Goal: Contribute content: Contribute content

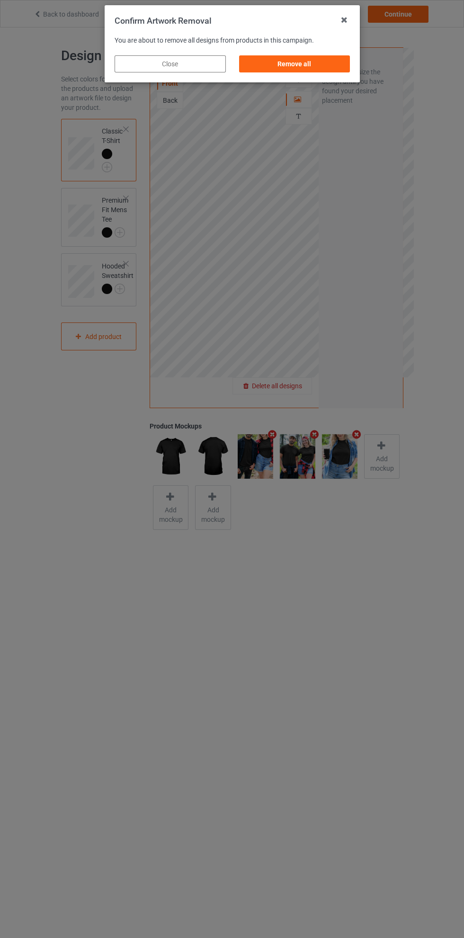
click at [308, 68] on div "Remove all" at bounding box center [294, 63] width 111 height 17
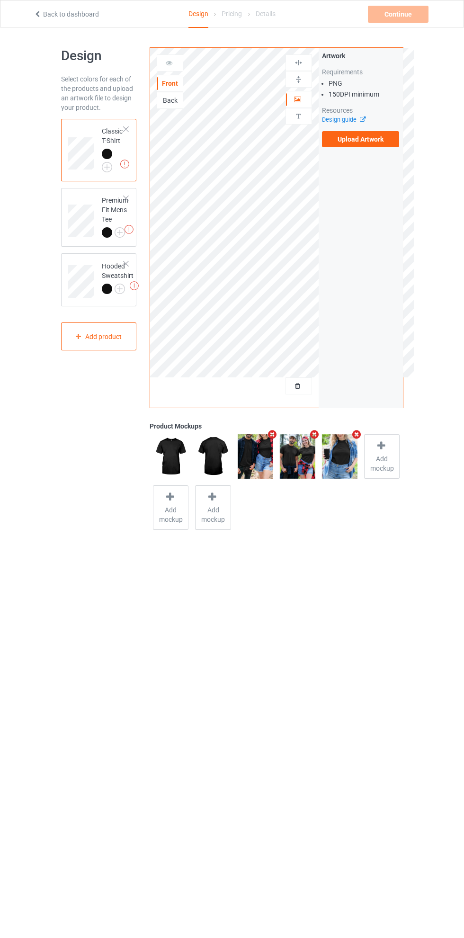
click at [367, 139] on label "Upload Artwork" at bounding box center [361, 139] width 78 height 16
click at [0, 0] on input "Upload Artwork" at bounding box center [0, 0] width 0 height 0
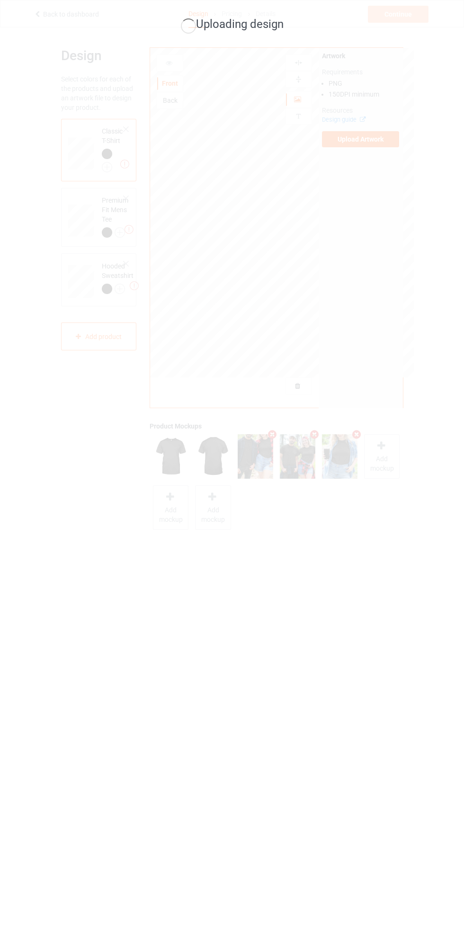
click at [267, 715] on div "Uploading design" at bounding box center [232, 469] width 464 height 938
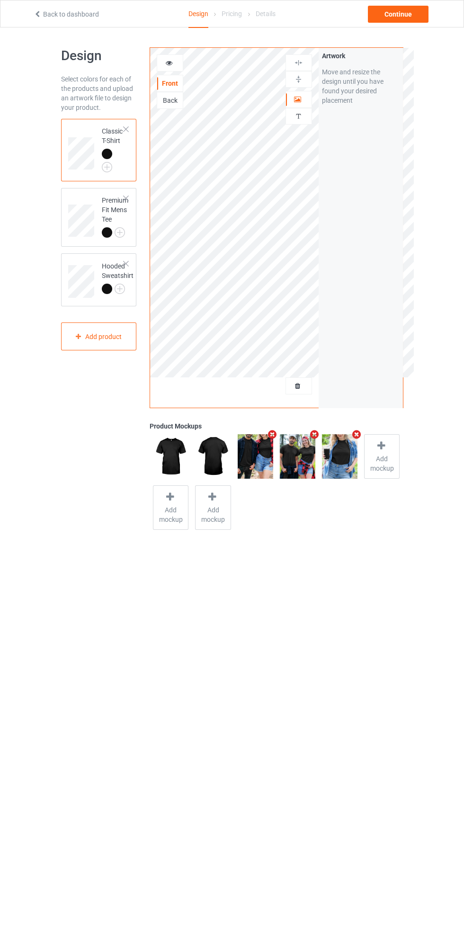
click at [222, 628] on body "Back to dashboard Design Pricing Details Continue Design Select colors for each…" at bounding box center [232, 496] width 464 height 938
click at [188, 679] on body "Back to dashboard Design Pricing Details Continue Design Select colors for each…" at bounding box center [232, 496] width 464 height 938
click at [177, 65] on div at bounding box center [170, 62] width 26 height 9
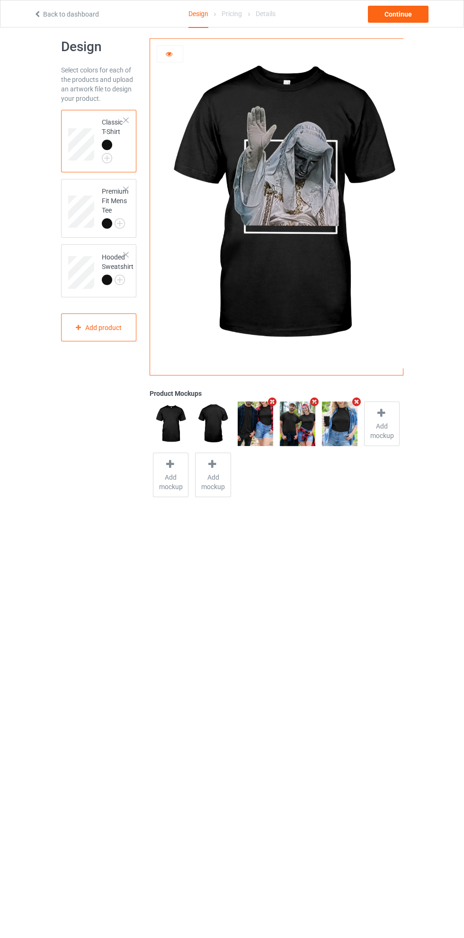
scroll to position [9, 0]
click at [169, 53] on icon at bounding box center [169, 52] width 8 height 7
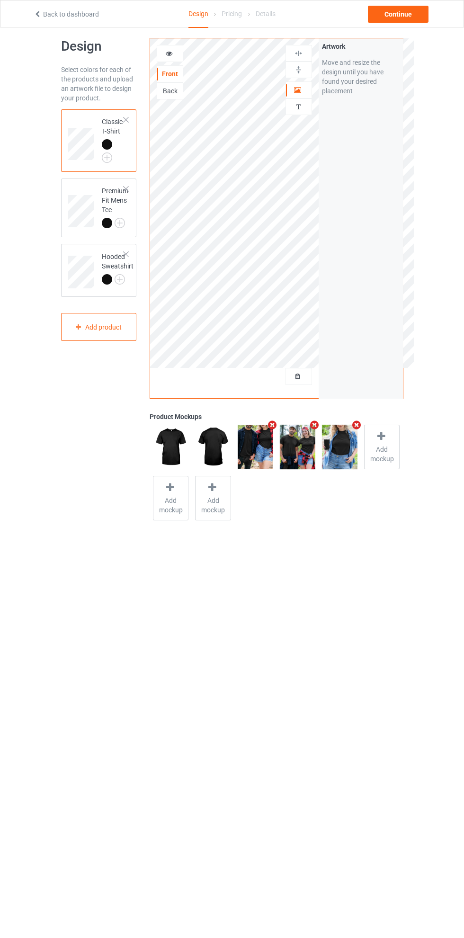
click at [304, 92] on div at bounding box center [299, 89] width 26 height 9
click at [301, 55] on img at bounding box center [298, 53] width 9 height 9
click at [402, 41] on div "Artwork Move and resize the design until you have found your desired placement" at bounding box center [361, 68] width 84 height 61
click at [400, 14] on div "Continue" at bounding box center [398, 14] width 61 height 17
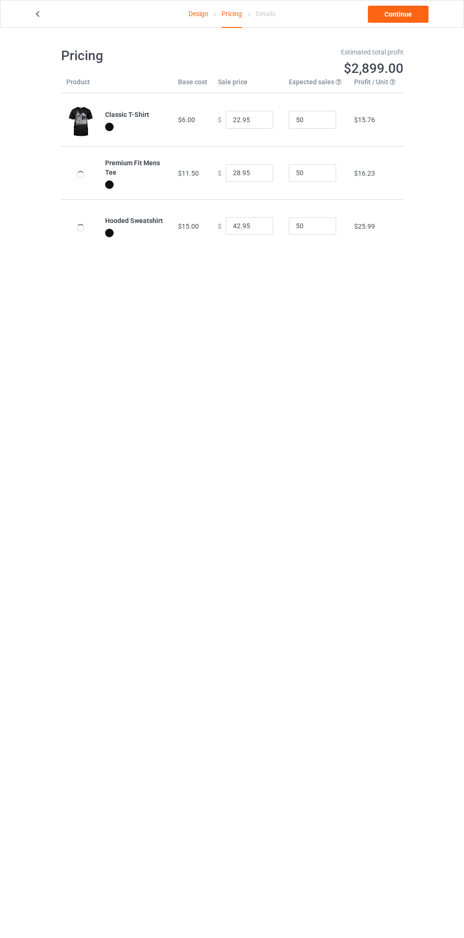
click at [409, 17] on link "Continue" at bounding box center [398, 14] width 61 height 17
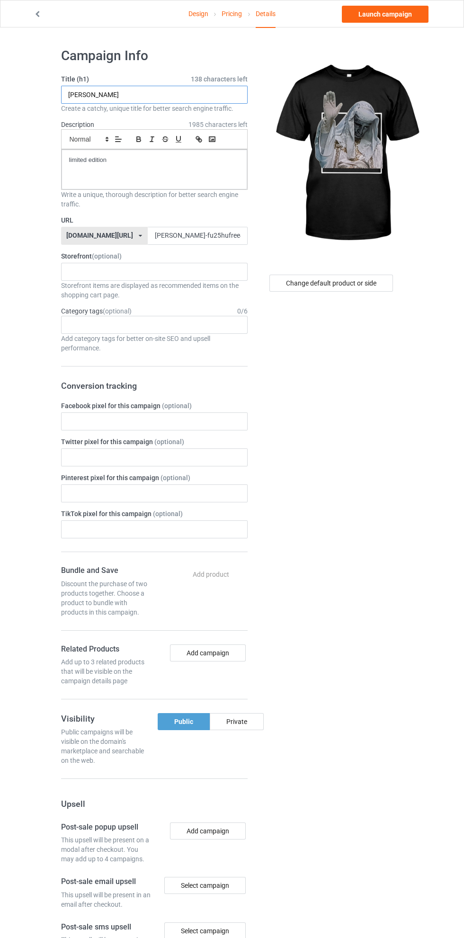
click at [157, 98] on input "[PERSON_NAME]" at bounding box center [154, 95] width 187 height 18
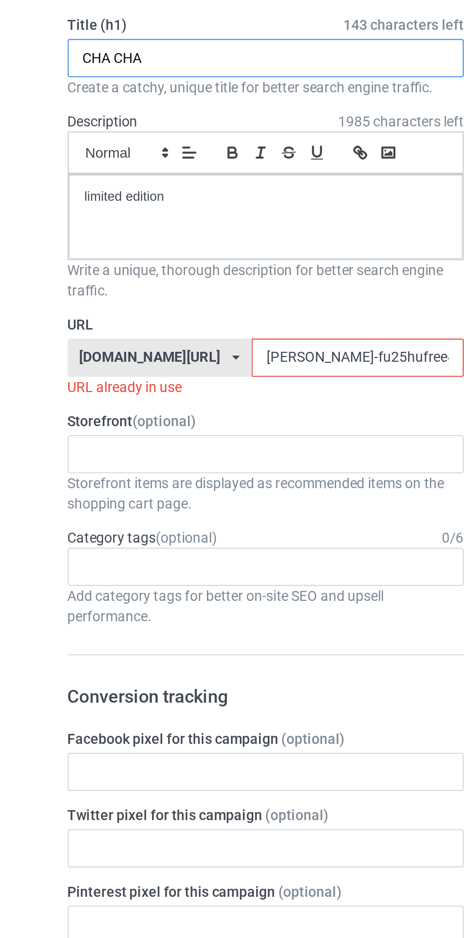
type input "CHA CHA"
click at [148, 234] on input "[PERSON_NAME]-fu25hufree45-peoshirt25597jklo0" at bounding box center [198, 236] width 100 height 18
type input "kir-pe-fu25hufree45-peoshirt25597jklo0"
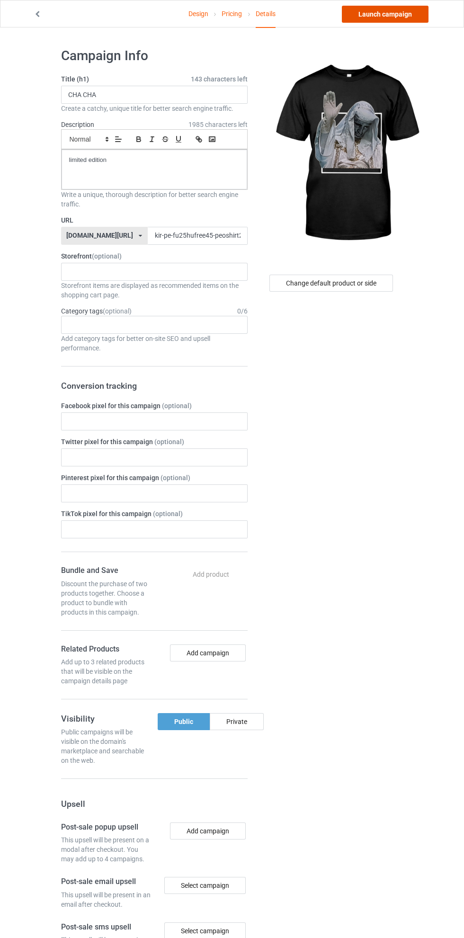
click at [402, 18] on link "Launch campaign" at bounding box center [385, 14] width 87 height 17
